Goal: Information Seeking & Learning: Learn about a topic

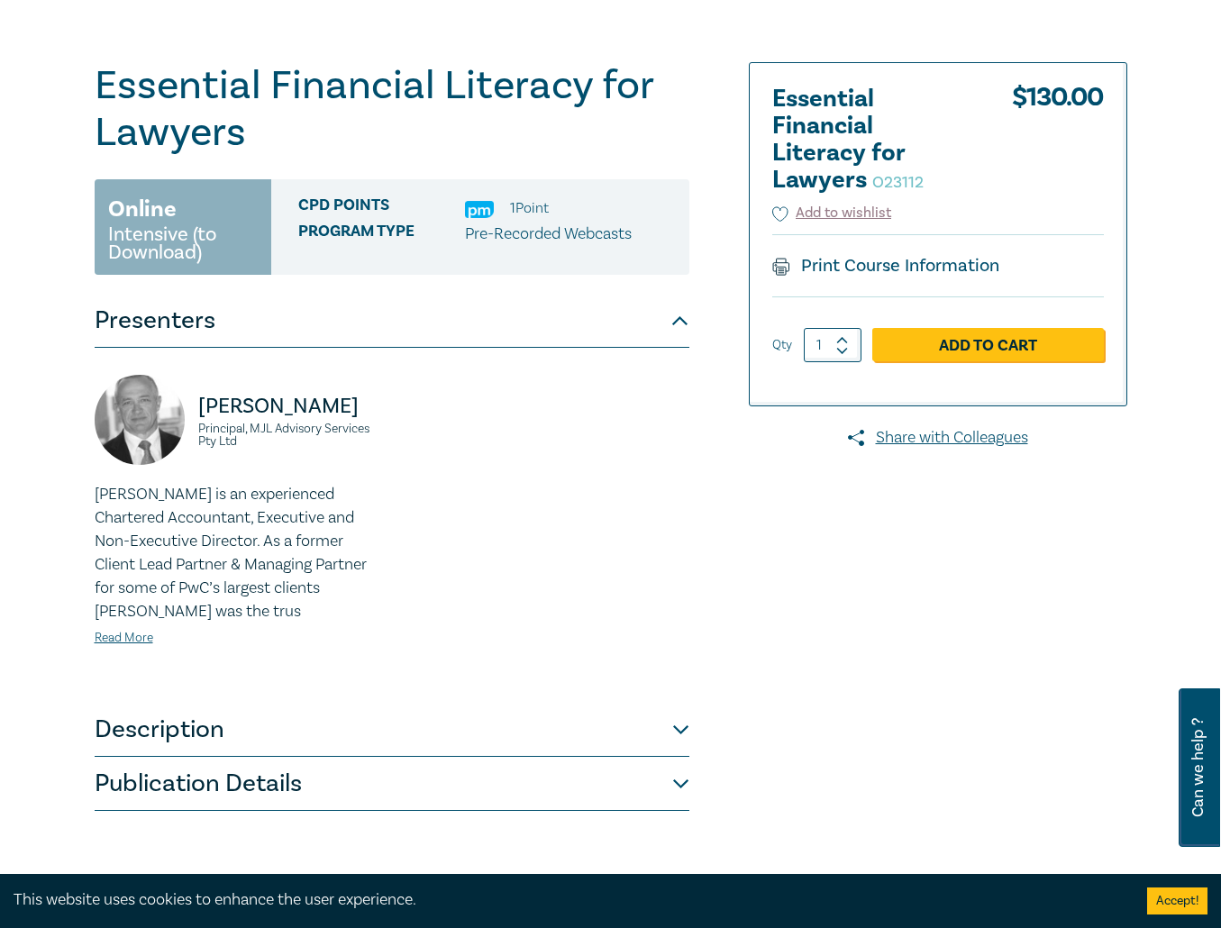
scroll to position [270, 0]
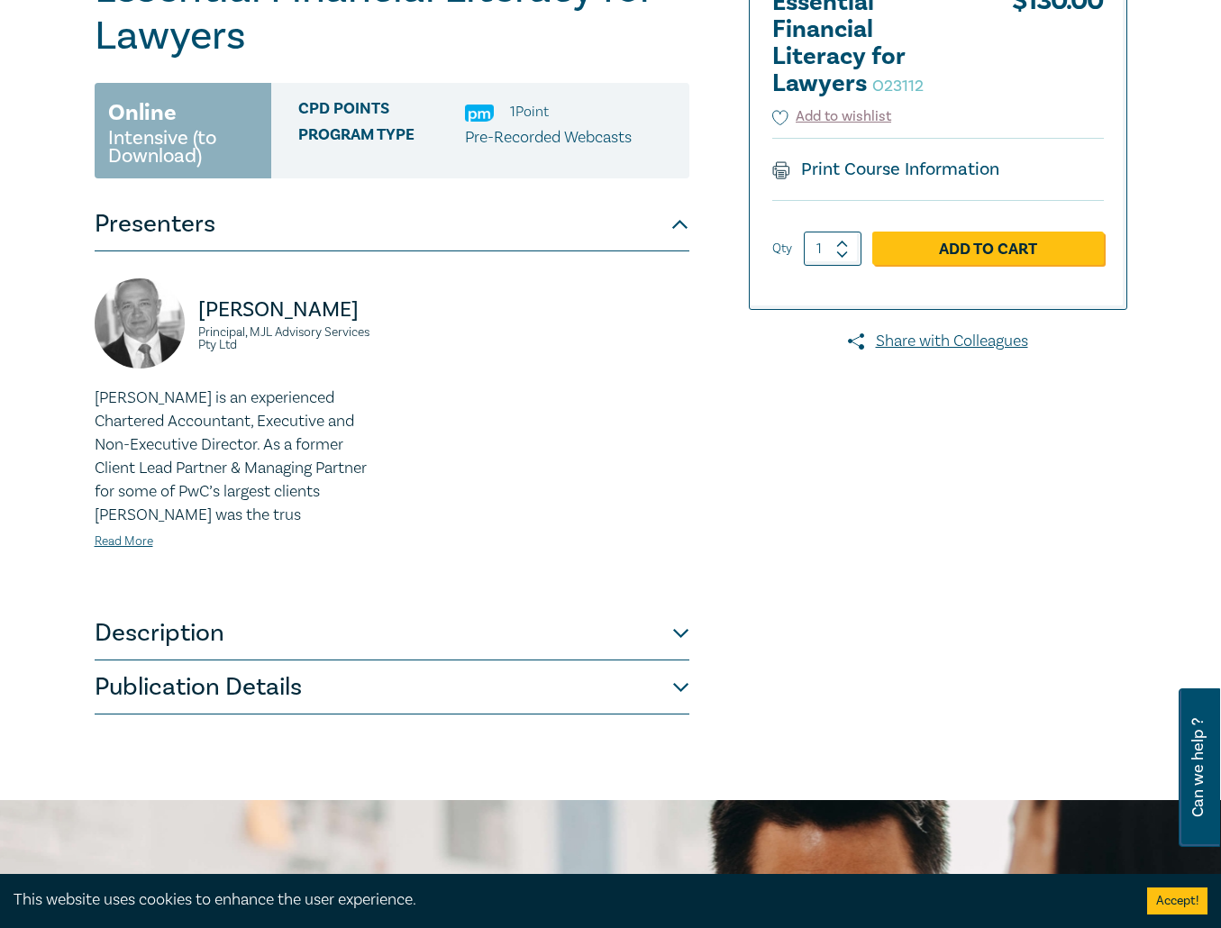
click at [682, 639] on button "Description" at bounding box center [392, 633] width 595 height 54
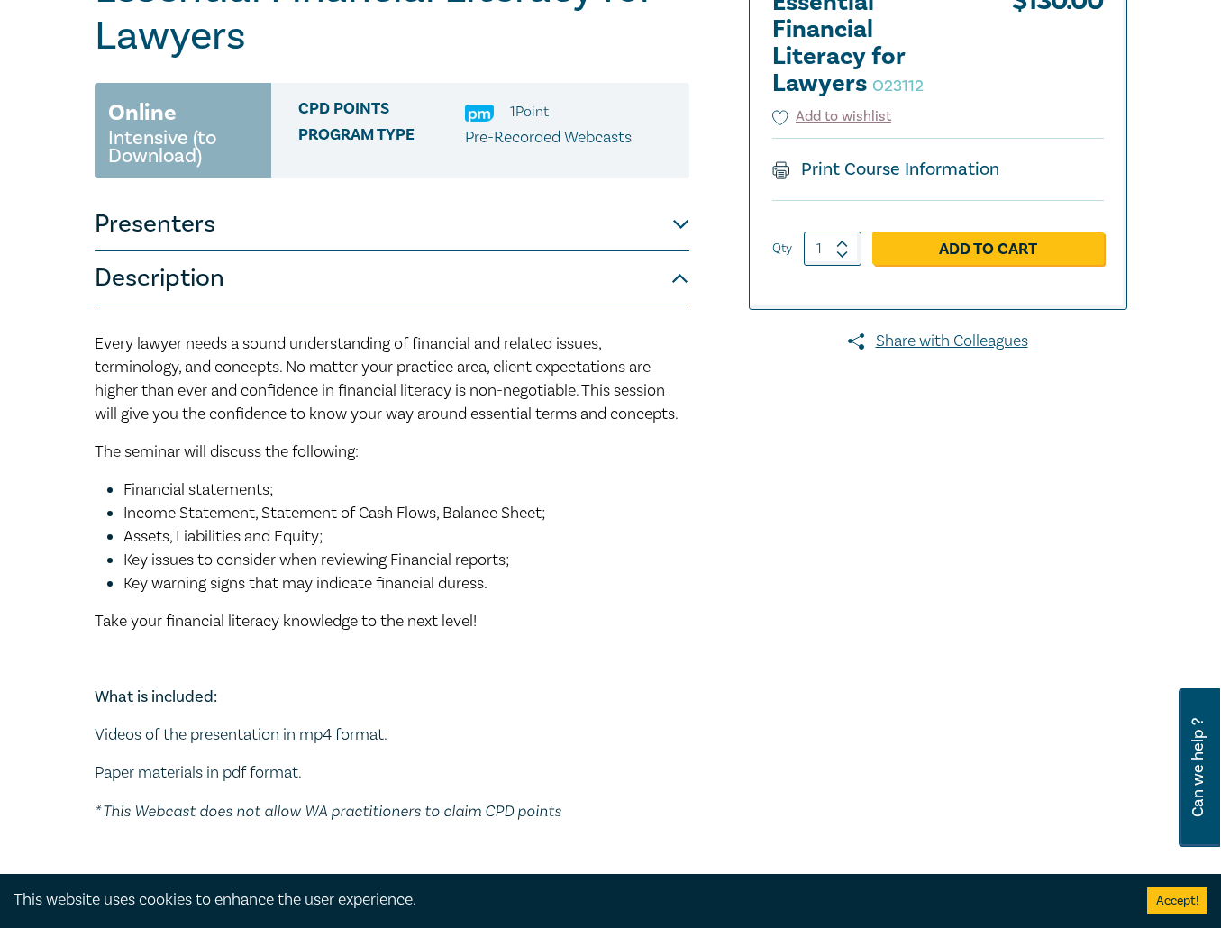
click at [667, 269] on button "Description" at bounding box center [392, 278] width 595 height 54
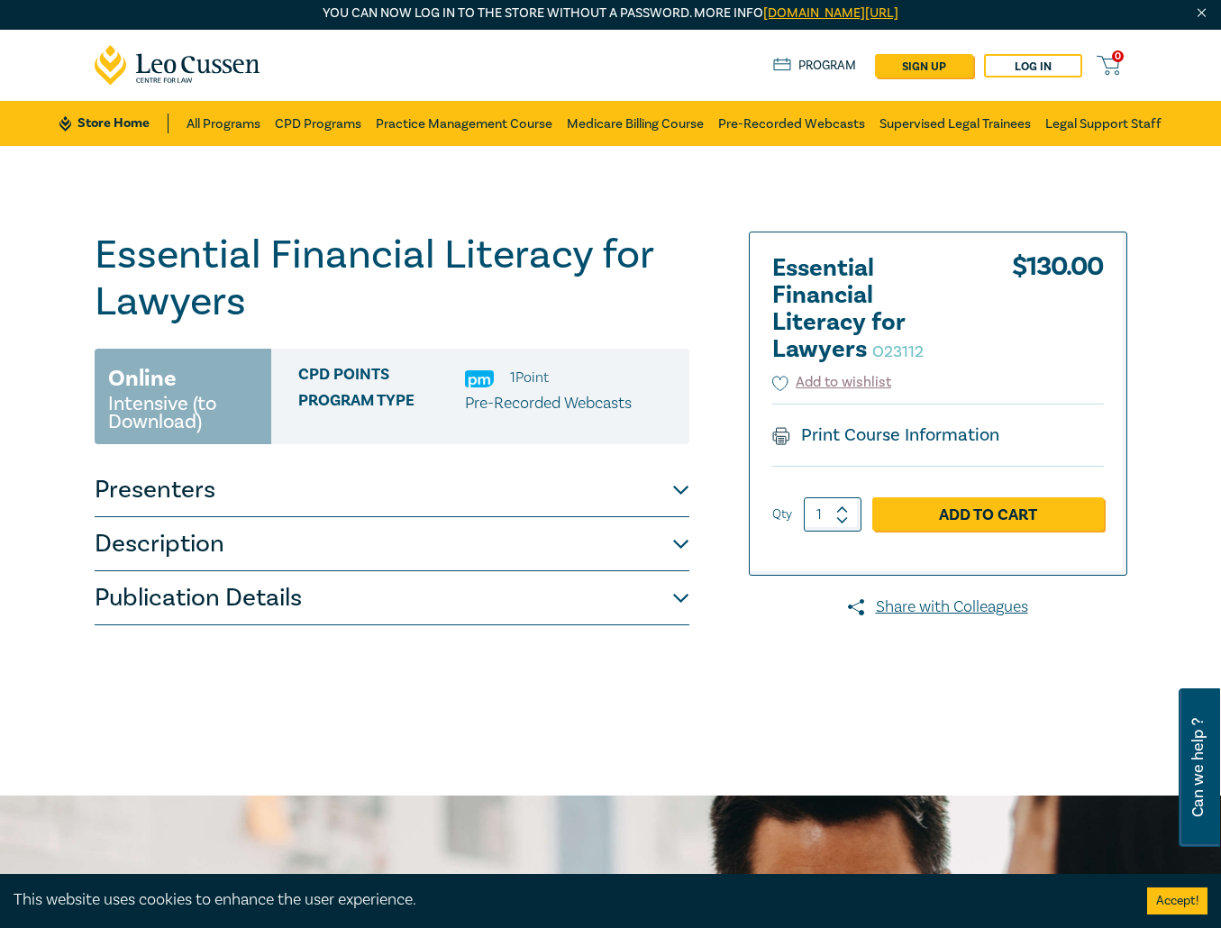
scroll to position [0, 0]
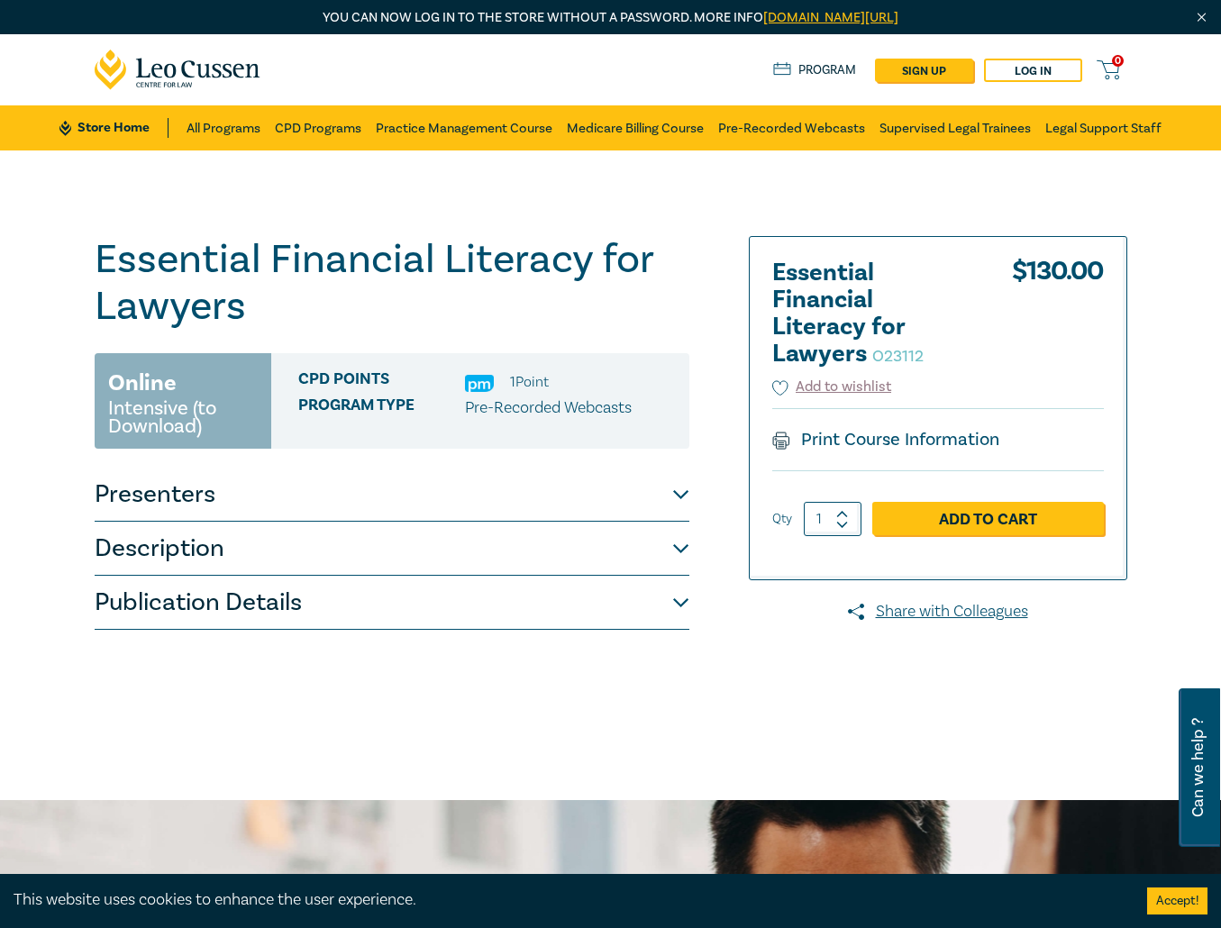
click at [182, 267] on h1 "Essential Financial Literacy for Lawyers O23112" at bounding box center [392, 283] width 595 height 94
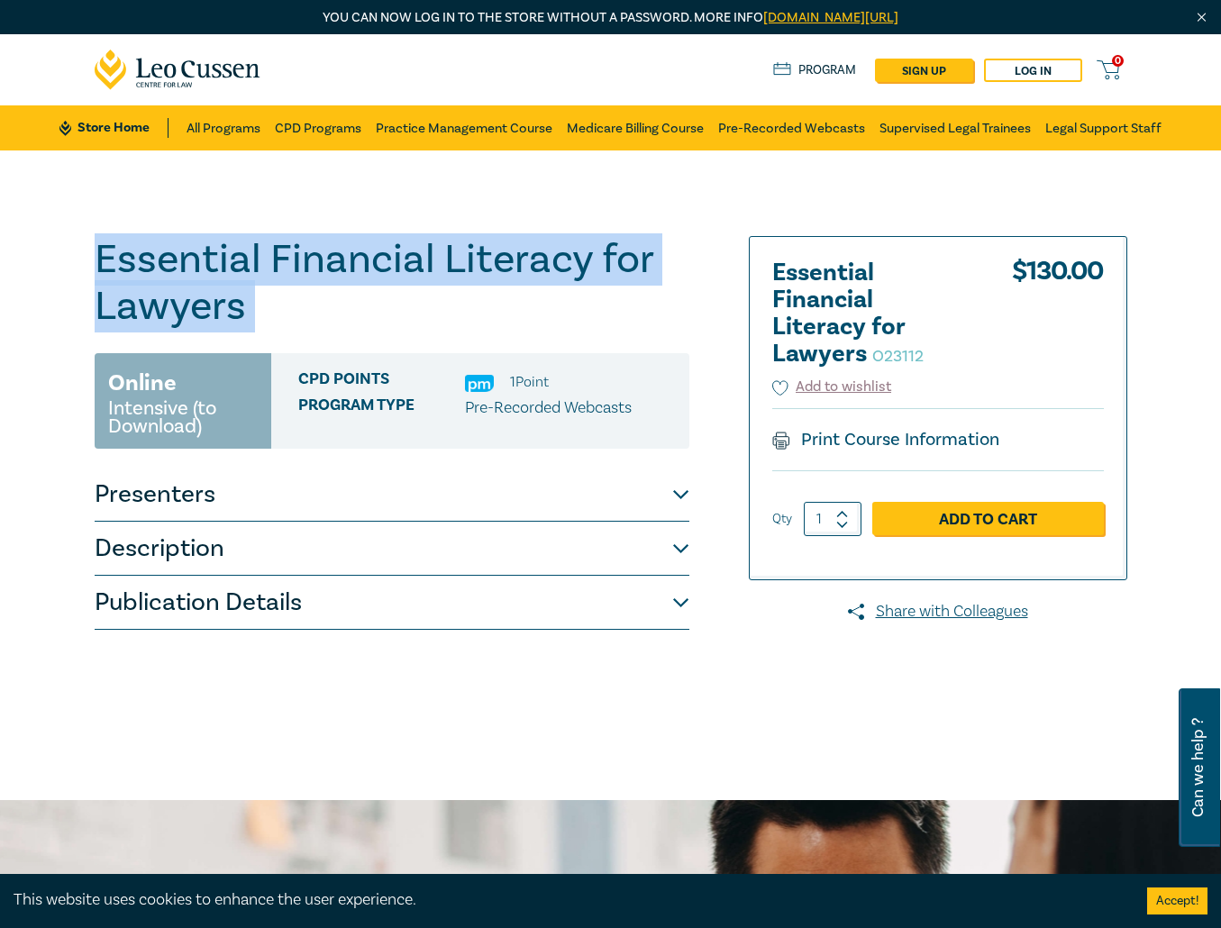
click at [182, 267] on h1 "Essential Financial Literacy for Lawyers O23112" at bounding box center [392, 283] width 595 height 94
click at [81, 253] on div "Essential Financial Literacy for Lawyers O23112 Online Intensive (to Download) …" at bounding box center [610, 432] width 1221 height 565
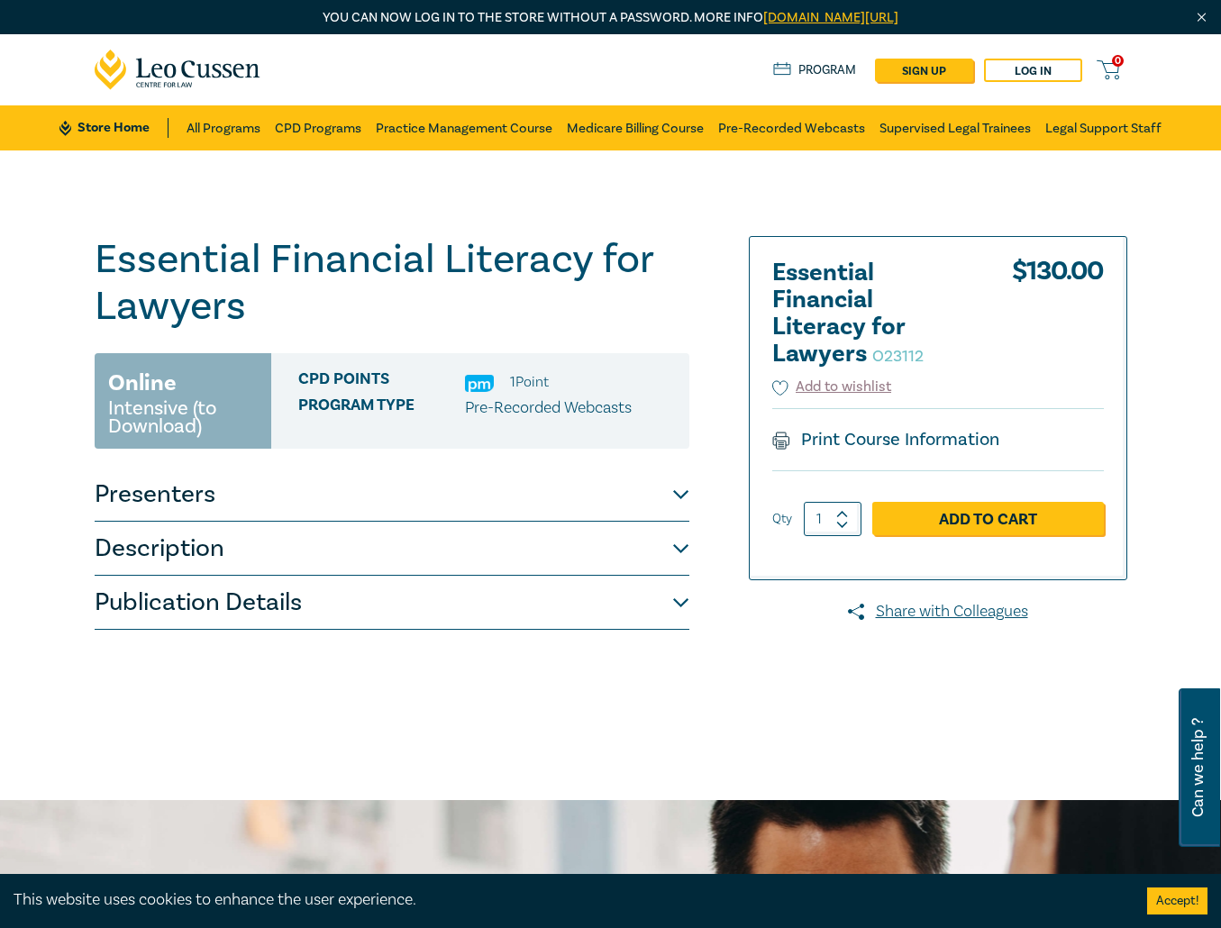
click at [915, 314] on h2 "Essential Financial Literacy for Lawyers O23112" at bounding box center [871, 313] width 198 height 108
click at [915, 313] on h2 "Essential Financial Literacy for Lawyers O23112" at bounding box center [871, 313] width 198 height 108
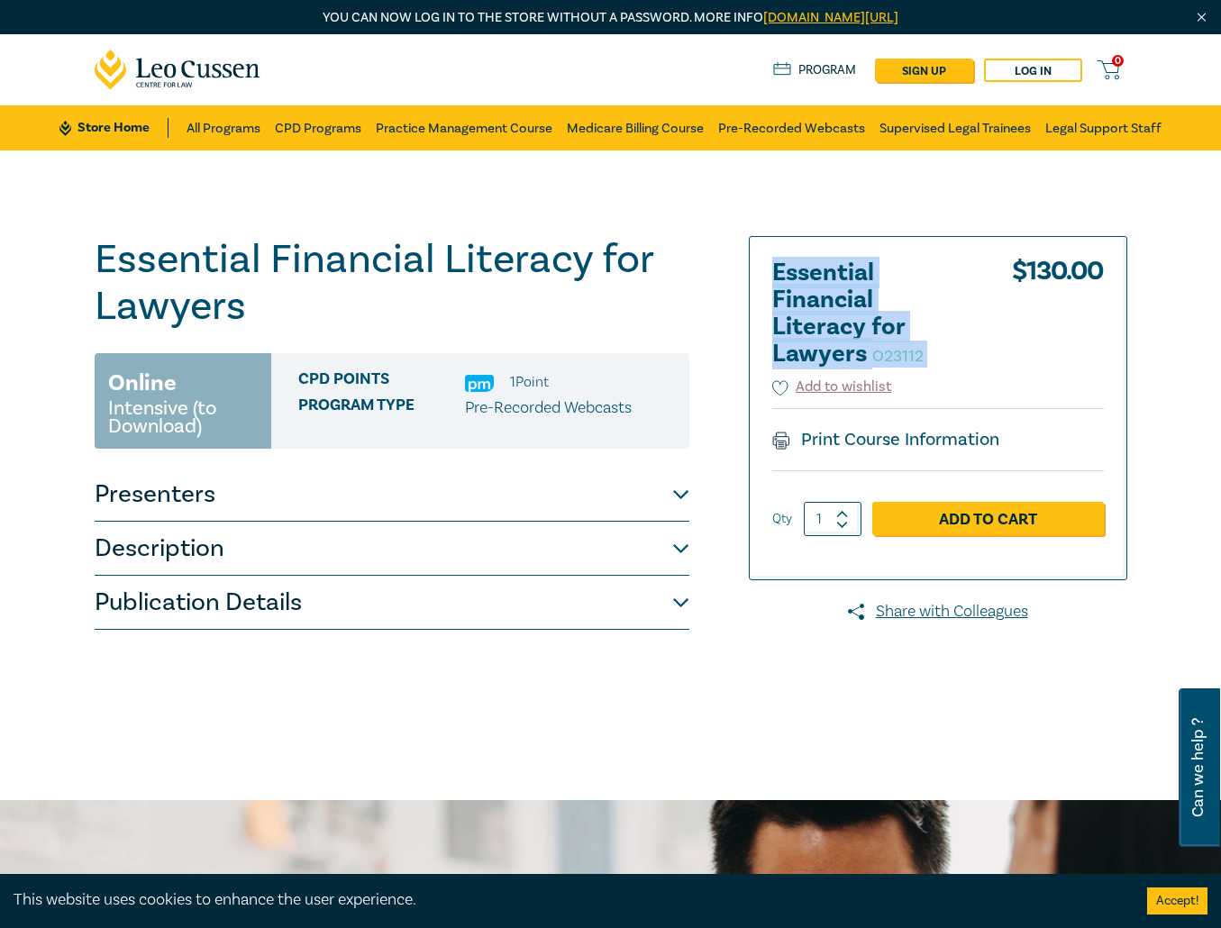
click at [915, 313] on h2 "Essential Financial Literacy for Lawyers O23112" at bounding box center [871, 313] width 198 height 108
click at [911, 288] on h2 "Essential Financial Literacy for Lawyers O23112" at bounding box center [871, 313] width 198 height 108
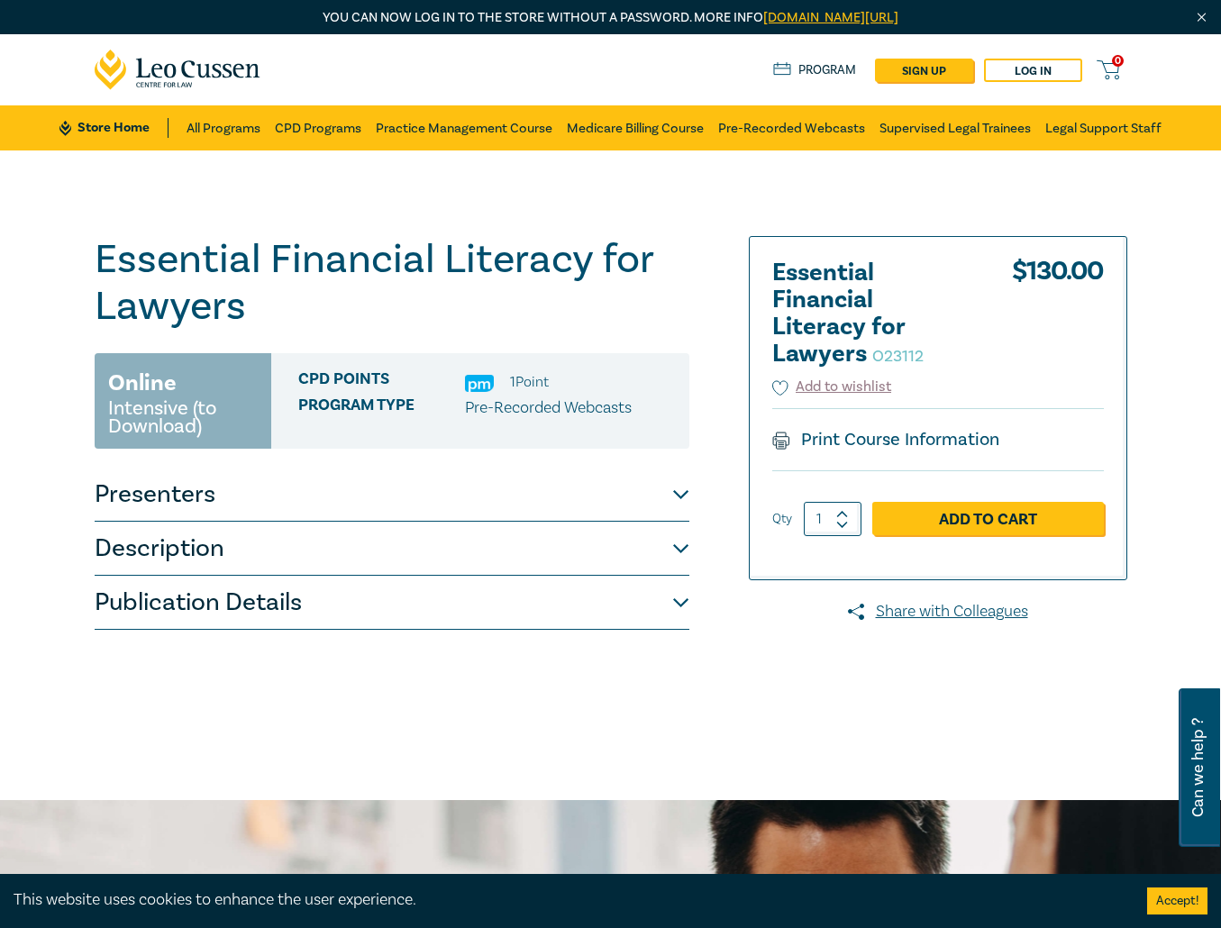
click at [618, 495] on button "Presenters" at bounding box center [392, 495] width 595 height 54
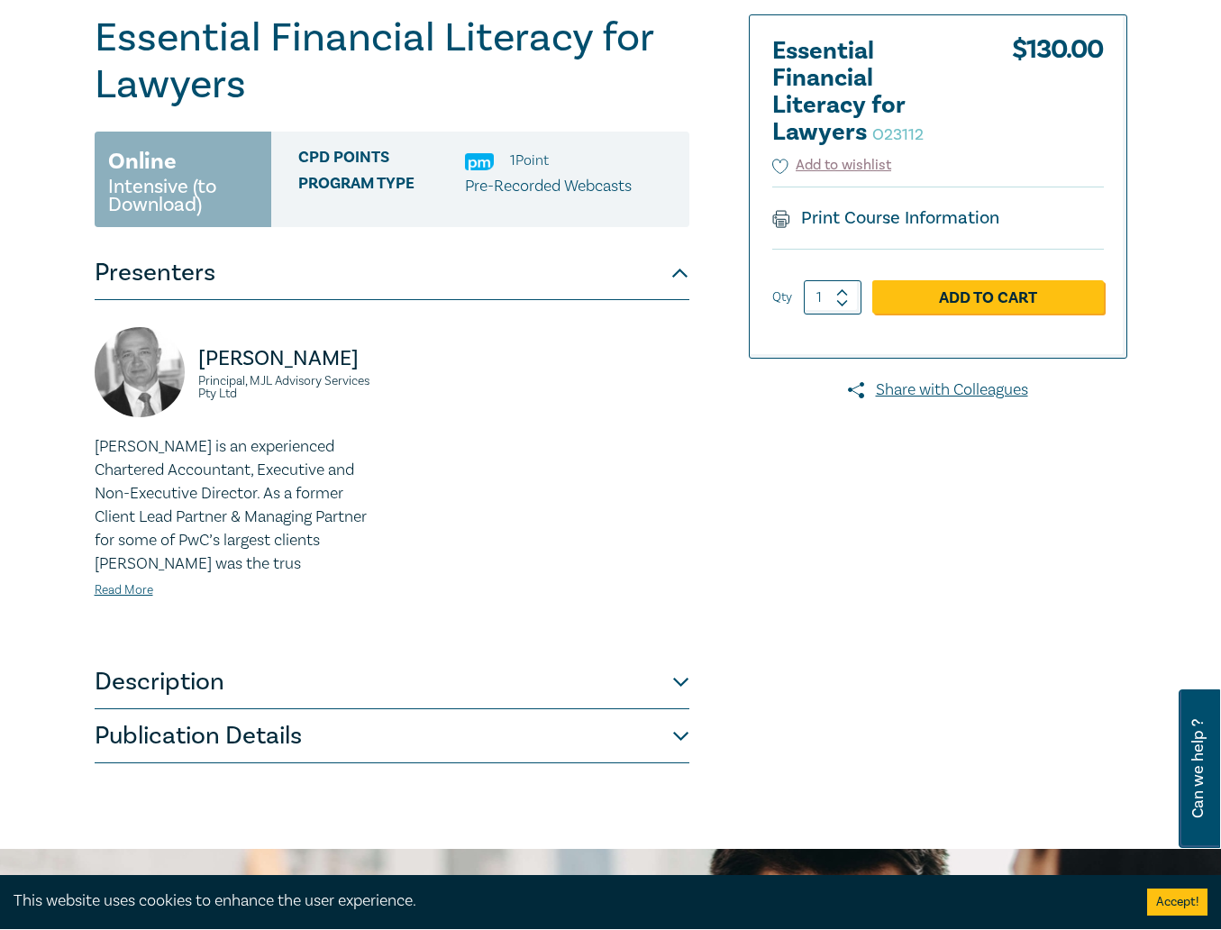
scroll to position [180, 0]
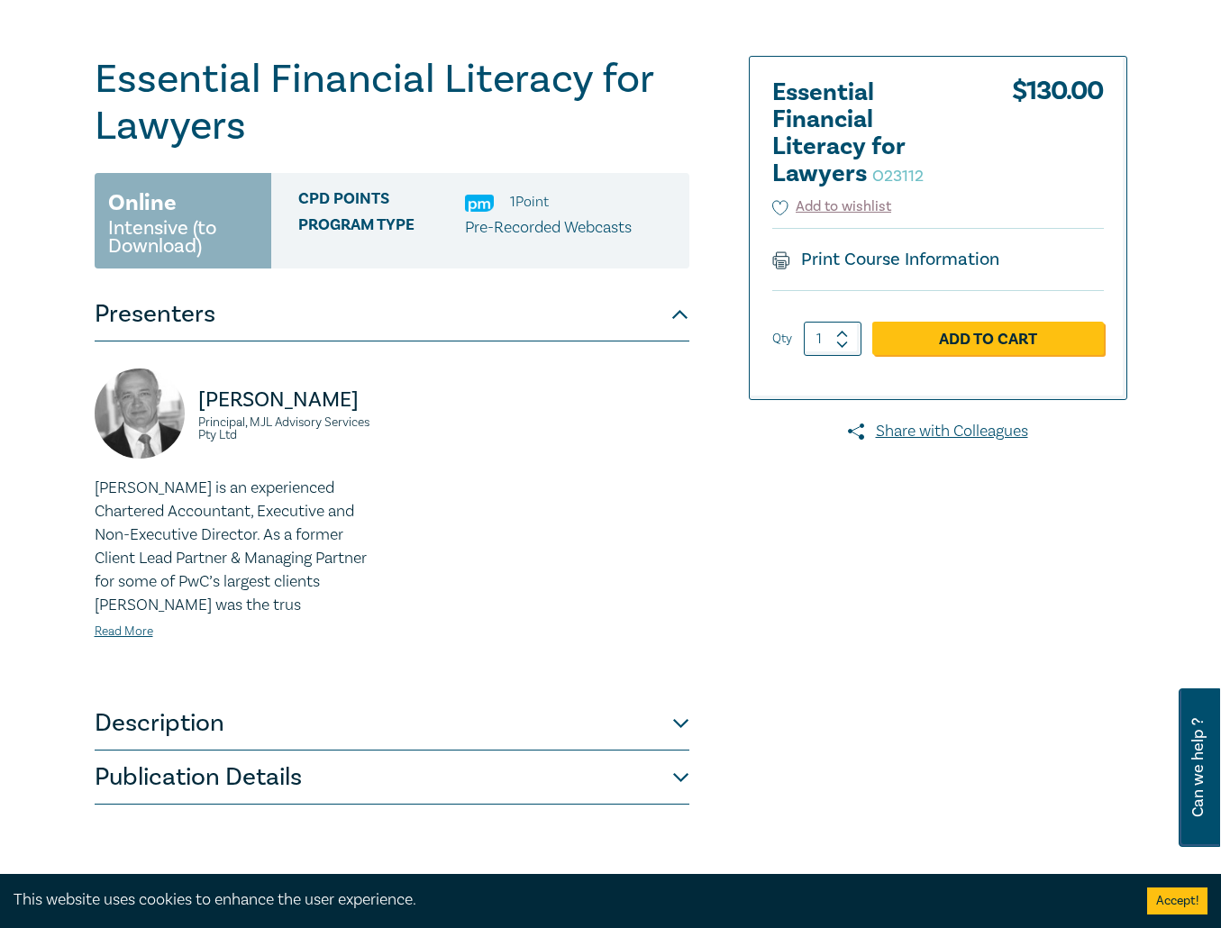
click at [538, 760] on button "Publication Details" at bounding box center [392, 778] width 595 height 54
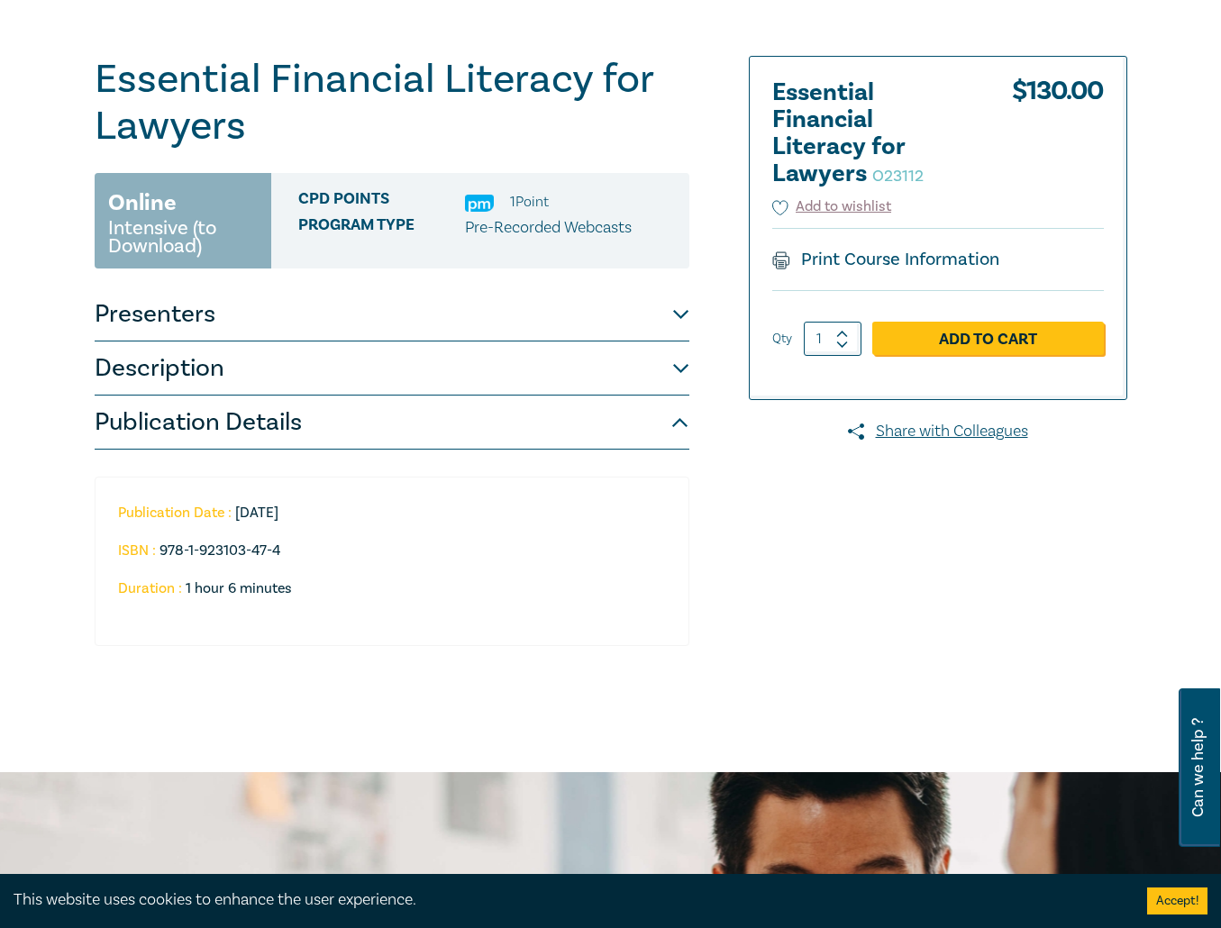
click at [529, 346] on button "Description" at bounding box center [392, 368] width 595 height 54
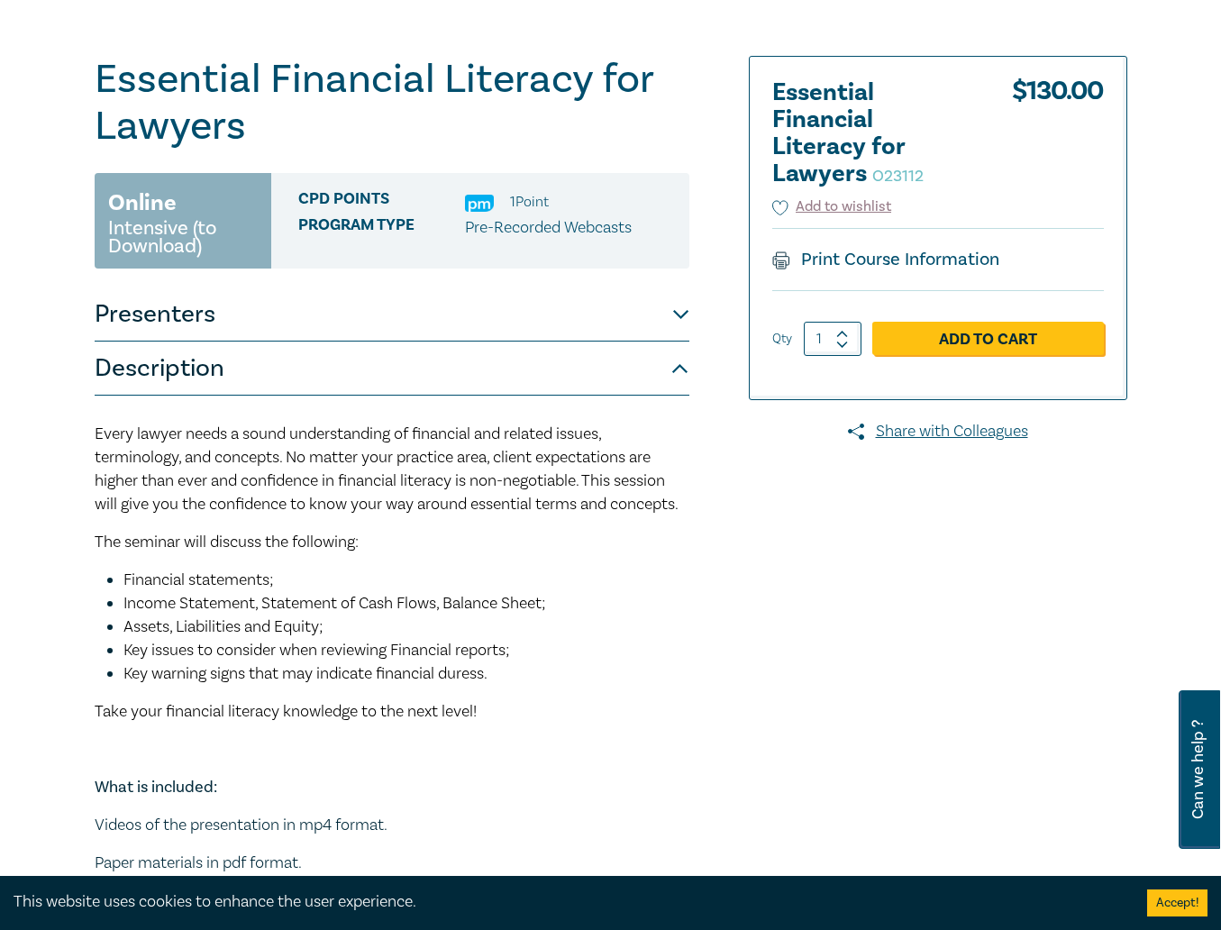
click at [585, 471] on span "Every lawyer needs a sound understanding of financial and related issues, termi…" at bounding box center [387, 468] width 584 height 91
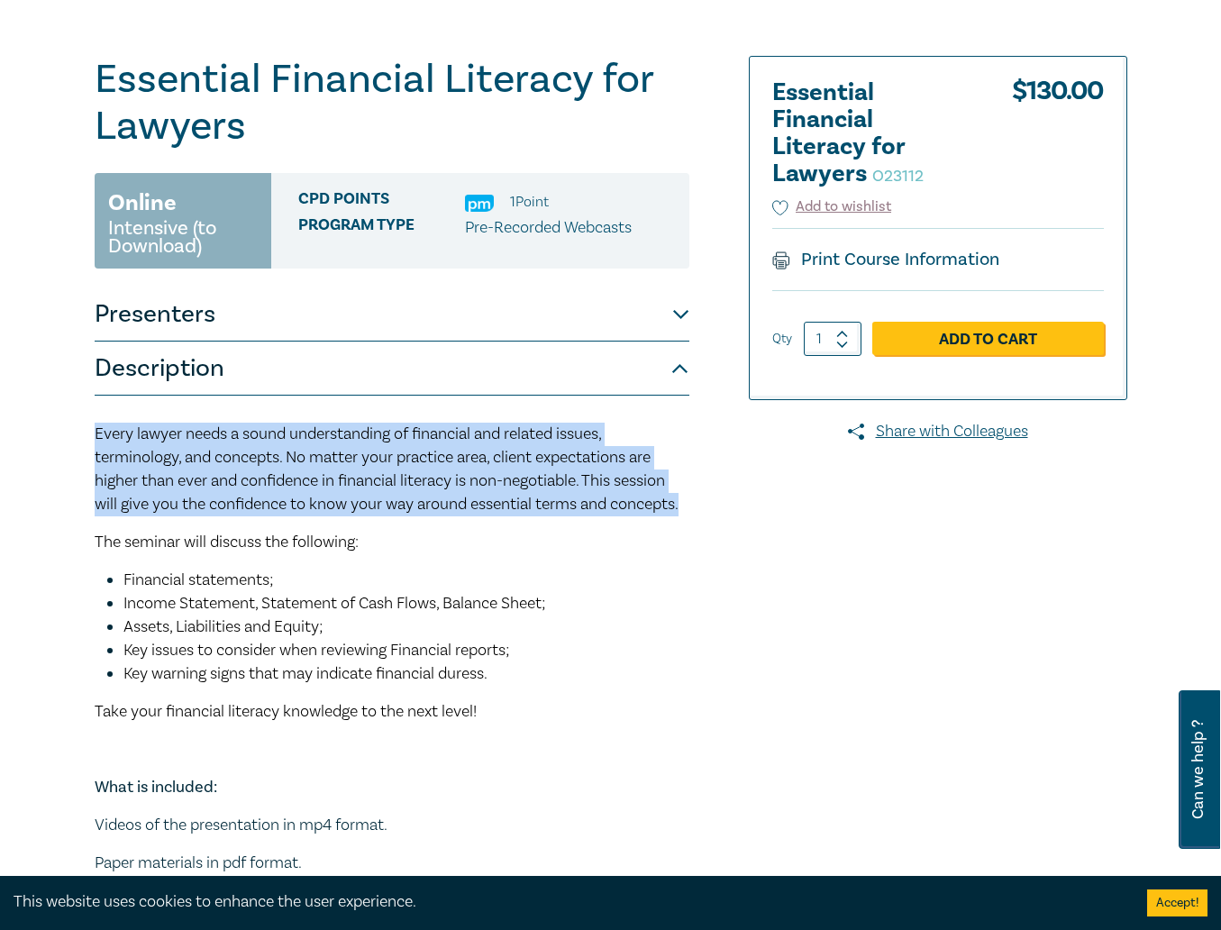
click at [585, 470] on p "Every lawyer needs a sound understanding of financial and related issues, termi…" at bounding box center [392, 470] width 595 height 94
click at [588, 514] on span "Every lawyer needs a sound understanding of financial and related issues, termi…" at bounding box center [387, 468] width 584 height 91
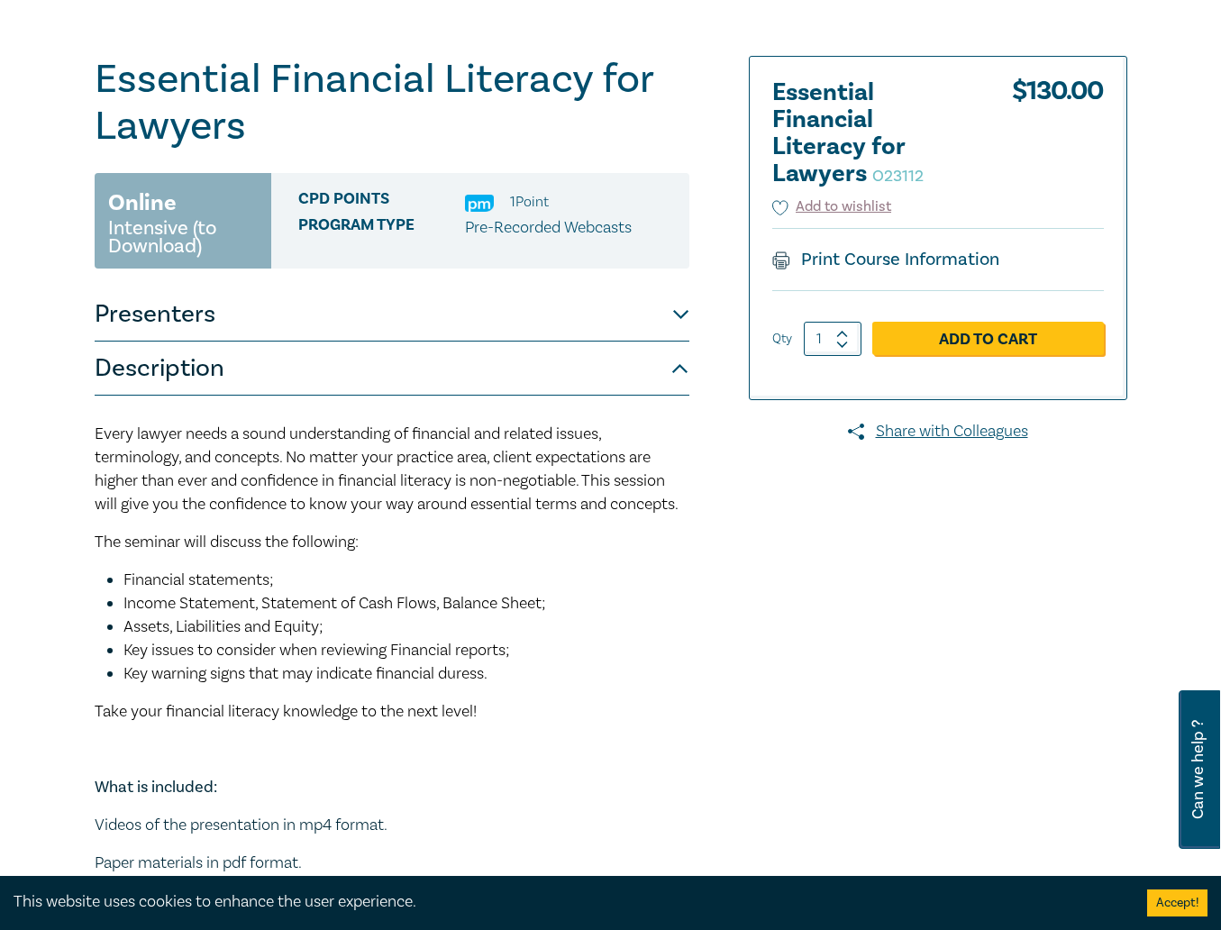
click at [598, 592] on li "Financial statements;" at bounding box center [406, 580] width 566 height 23
